Goal: Check status: Check status

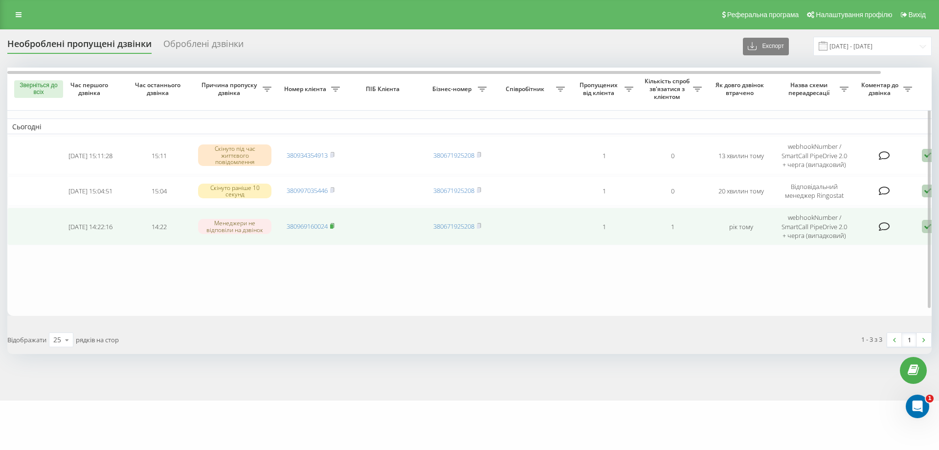
click at [333, 223] on icon at bounding box center [332, 226] width 4 height 6
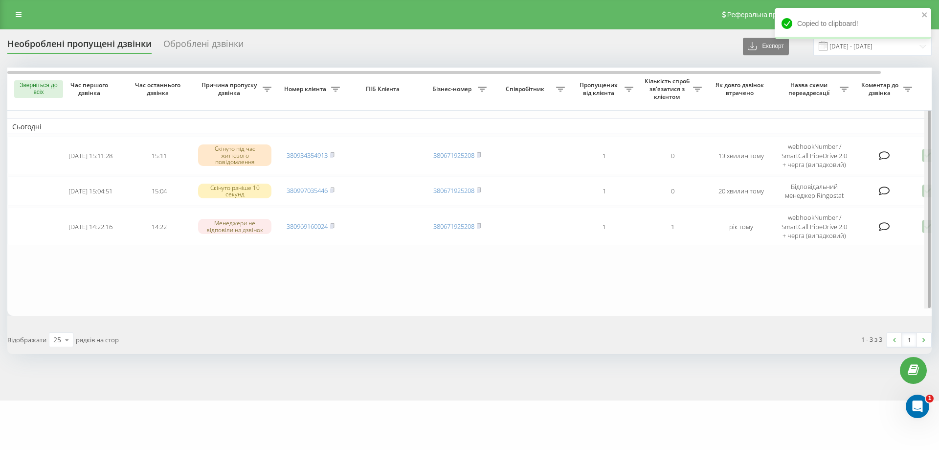
click at [928, 225] on div "Зверніться до всіх Час першого дзвінка Час останнього дзвінка Причина пропуску …" at bounding box center [469, 192] width 925 height 248
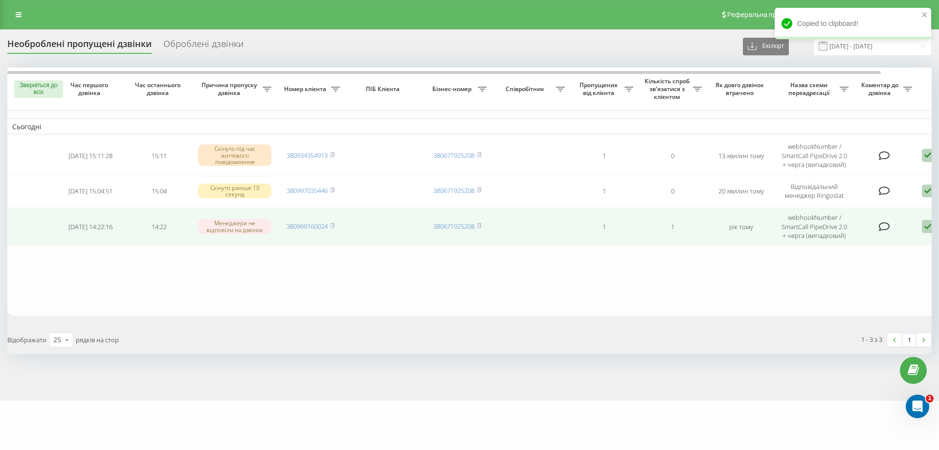
click at [926, 227] on icon at bounding box center [928, 226] width 12 height 13
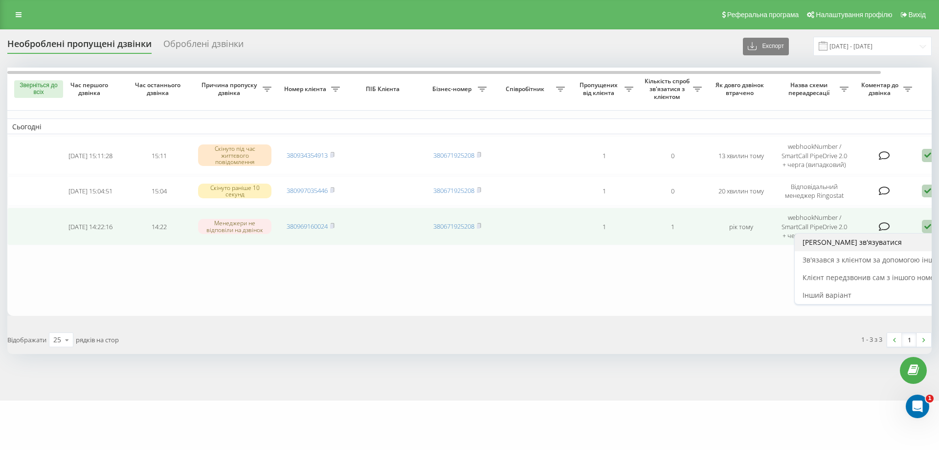
click at [837, 244] on font "[PERSON_NAME] зв'язуватися" at bounding box center [852, 241] width 99 height 9
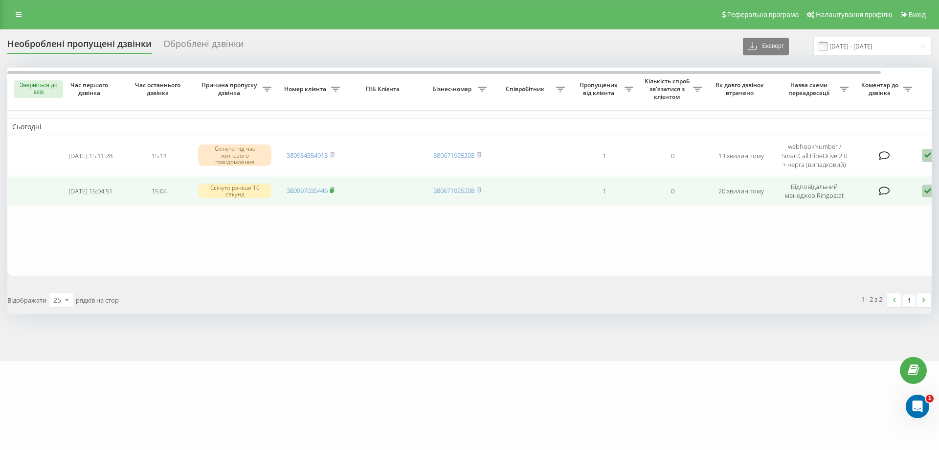
click at [334, 187] on icon at bounding box center [332, 190] width 4 height 6
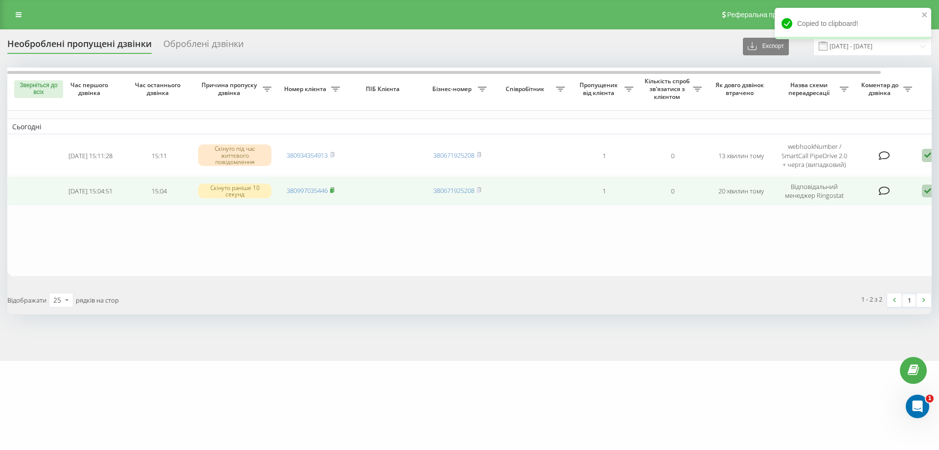
click at [333, 191] on rect at bounding box center [331, 190] width 3 height 4
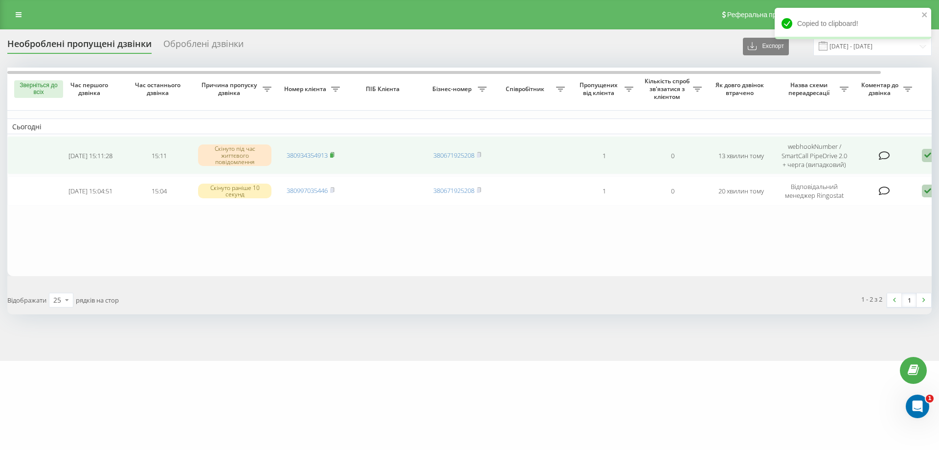
click at [333, 153] on rect at bounding box center [331, 155] width 3 height 4
click at [334, 153] on icon at bounding box center [332, 154] width 3 height 4
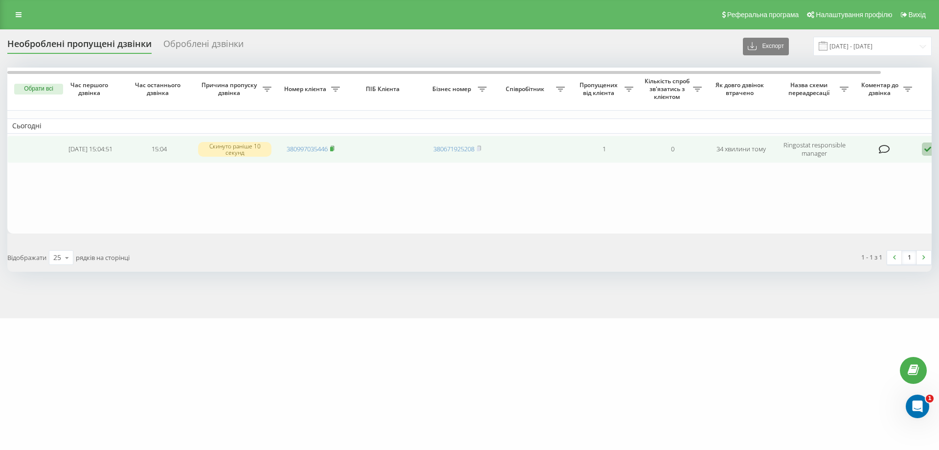
click at [333, 147] on rect at bounding box center [331, 149] width 3 height 4
